Goal: Go to known website: Go to known website

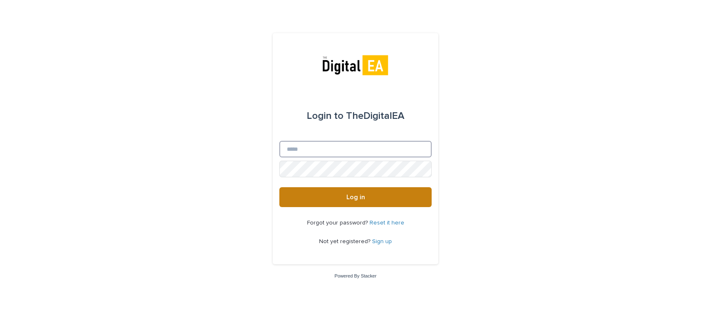
type input "**********"
click at [337, 192] on button "Log in" at bounding box center [355, 197] width 152 height 20
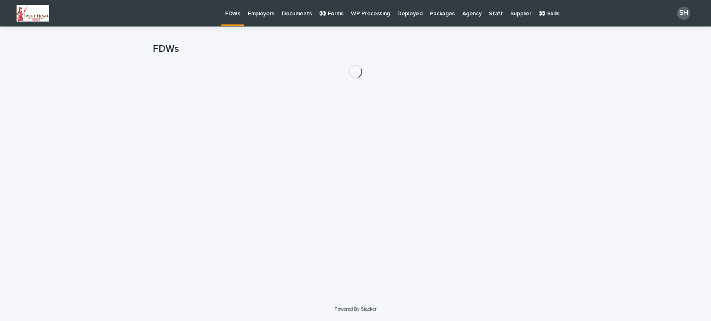
click at [319, 11] on p "👀 Forms" at bounding box center [331, 8] width 24 height 17
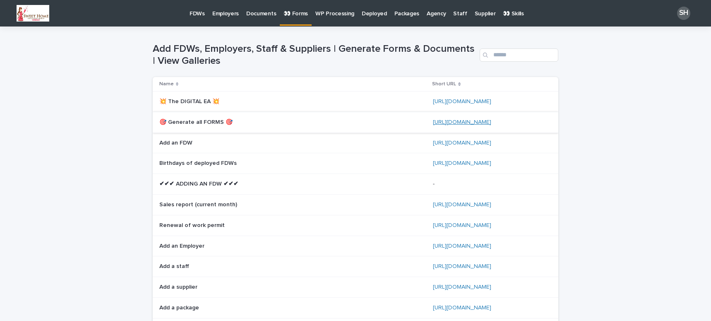
click at [441, 120] on link "[URL][DOMAIN_NAME]" at bounding box center [462, 122] width 58 height 6
